Goal: Find specific page/section: Find specific page/section

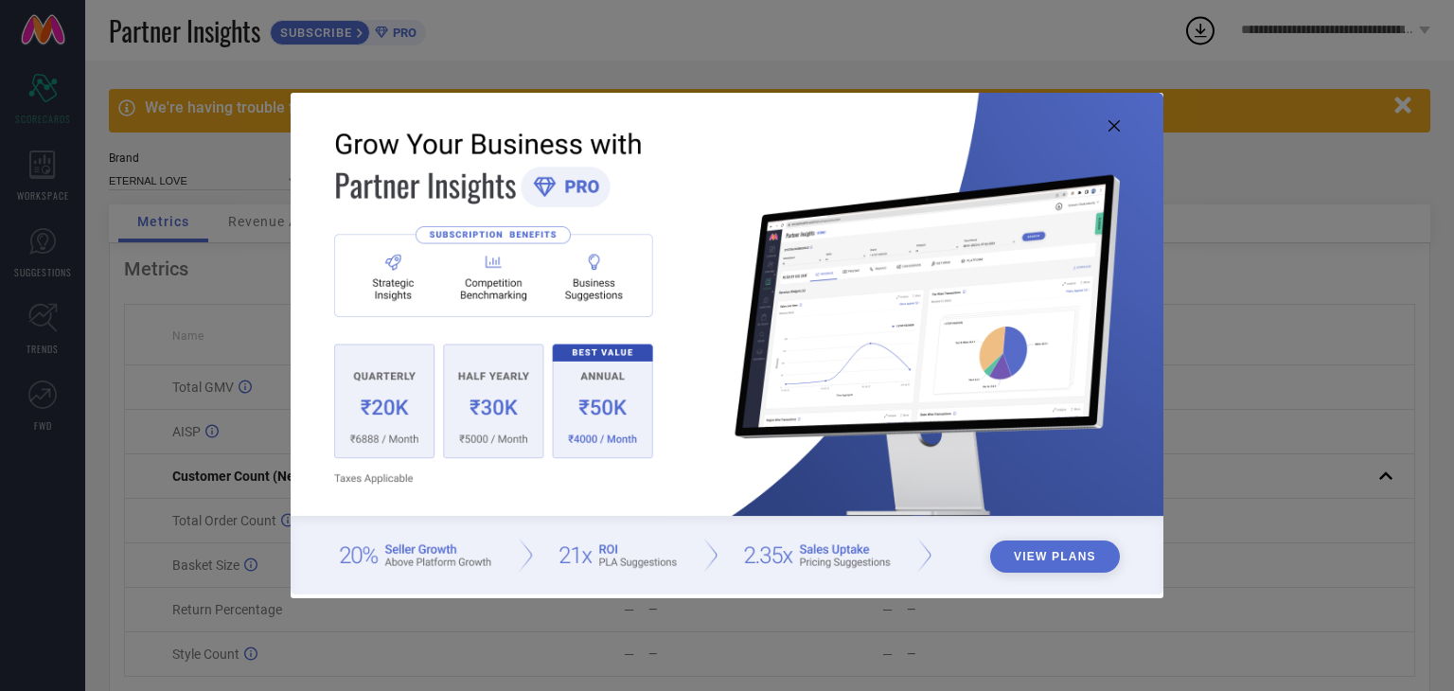
click at [1110, 133] on img at bounding box center [727, 344] width 873 height 502
click at [1110, 128] on icon at bounding box center [1113, 125] width 11 height 11
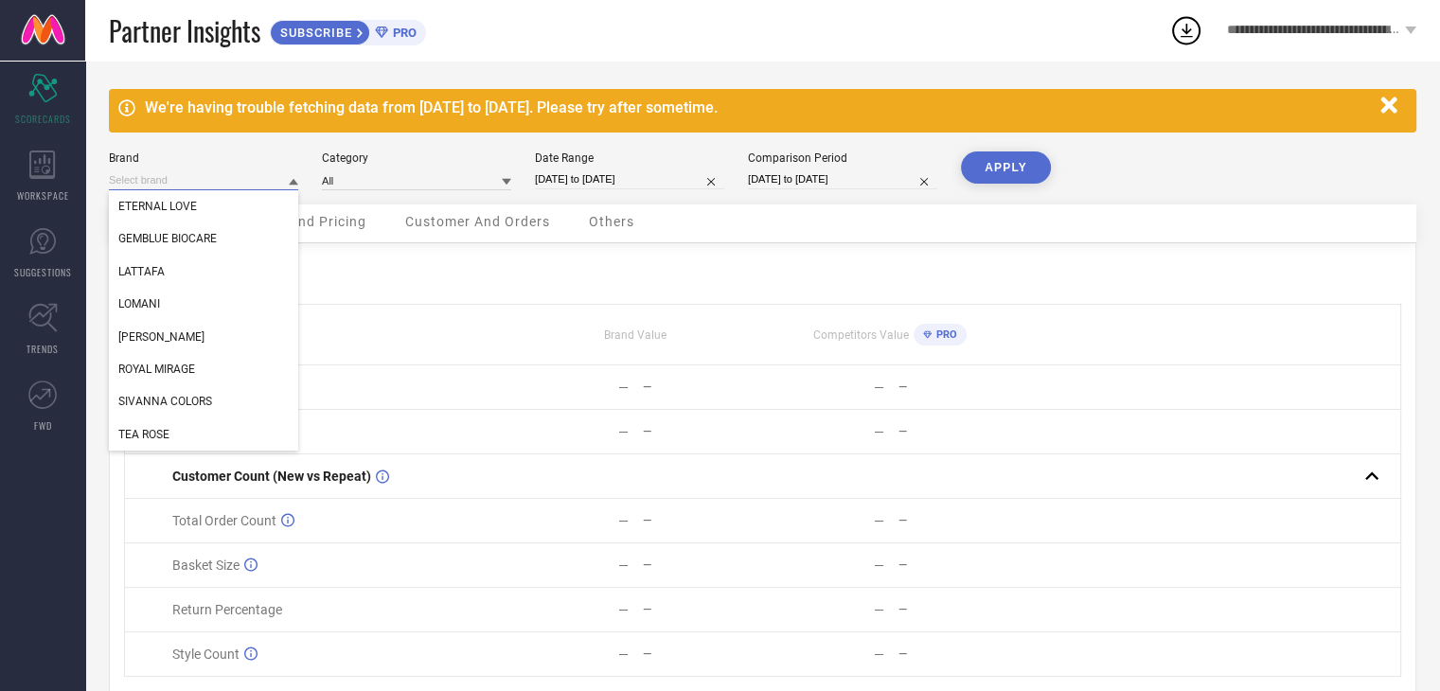
click at [218, 179] on input at bounding box center [203, 180] width 189 height 20
click at [428, 159] on div "Category" at bounding box center [416, 157] width 189 height 13
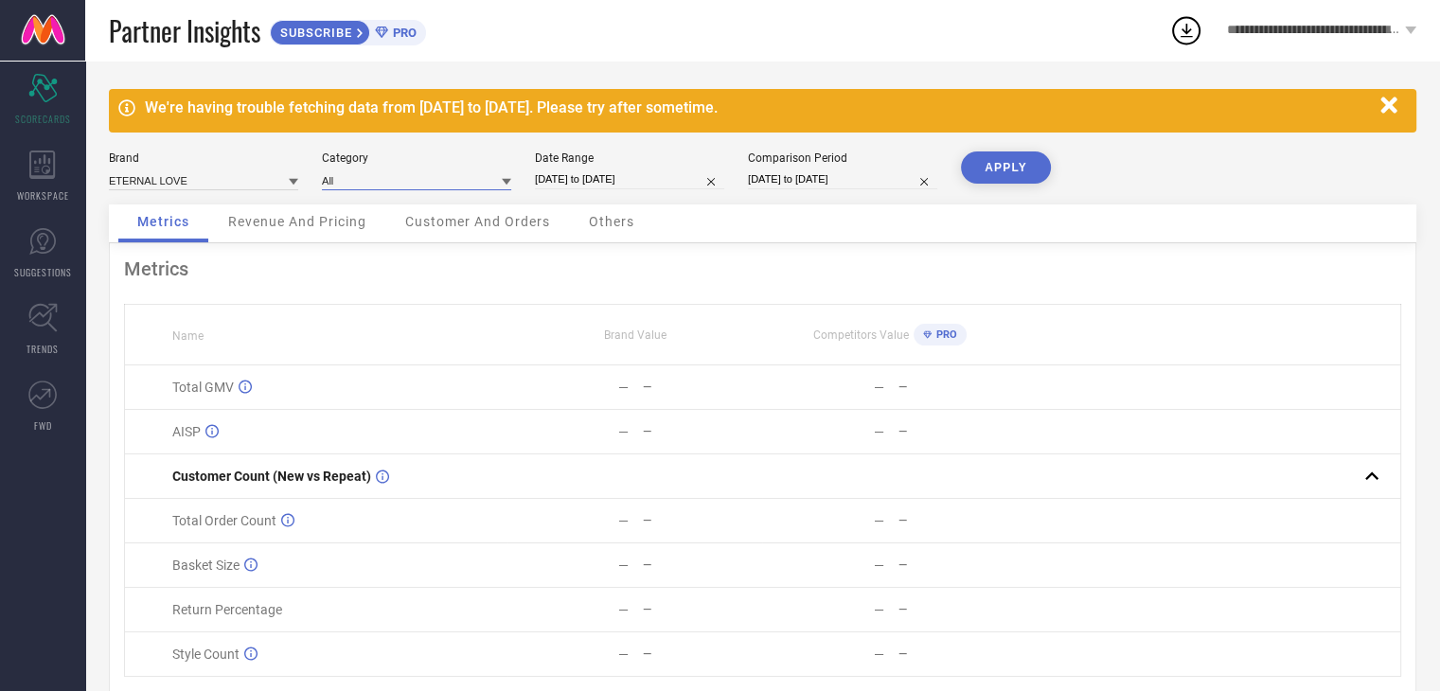
click at [382, 187] on input at bounding box center [416, 180] width 189 height 20
